Goal: Transaction & Acquisition: Purchase product/service

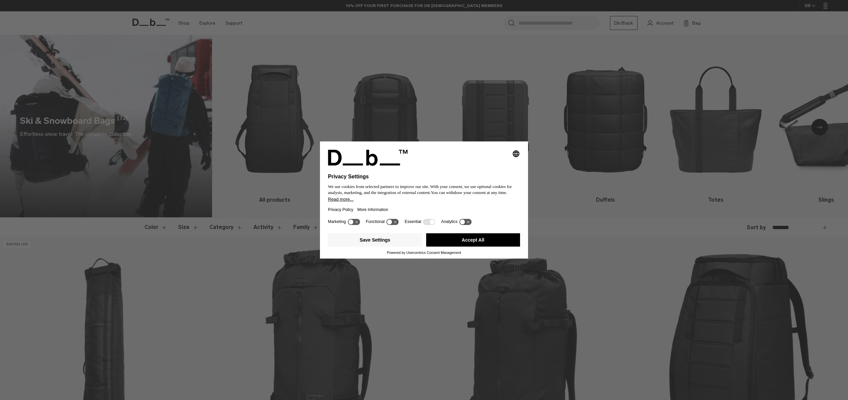
click at [446, 239] on button "Accept All" at bounding box center [473, 239] width 94 height 13
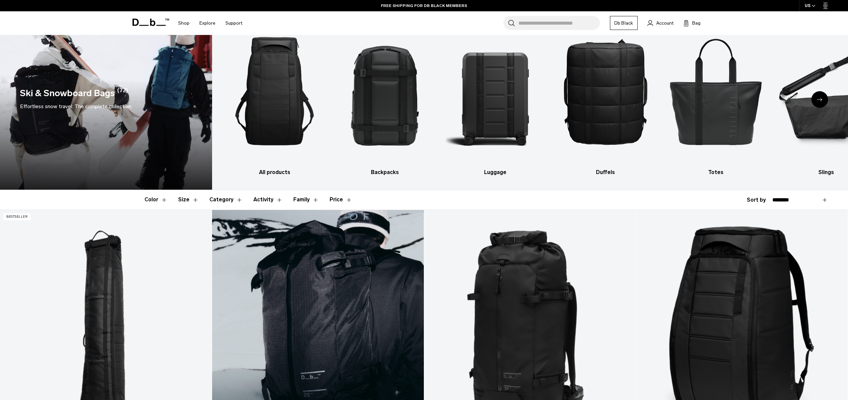
scroll to position [30, 0]
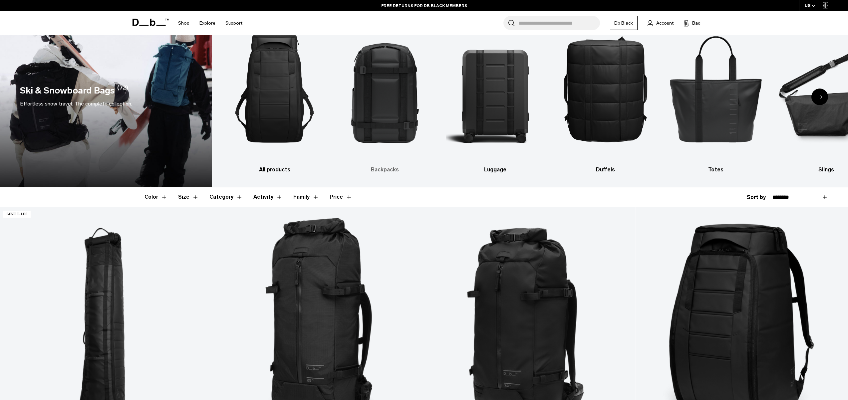
click at [380, 129] on img "2 / 10" at bounding box center [384, 89] width 99 height 148
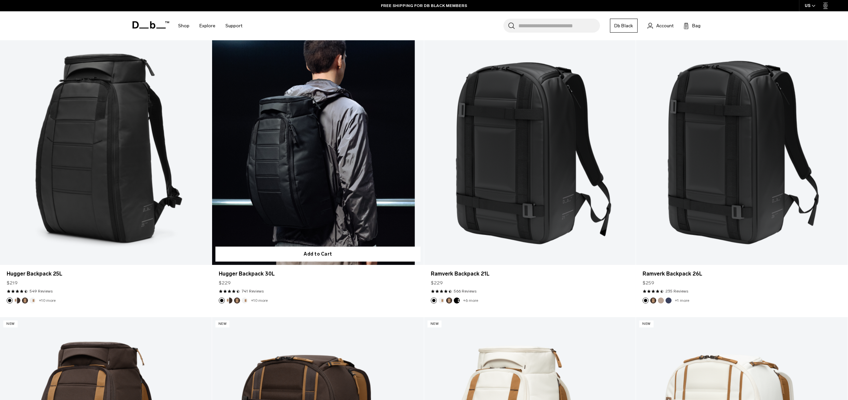
scroll to position [207, 0]
